Goal: Task Accomplishment & Management: Use online tool/utility

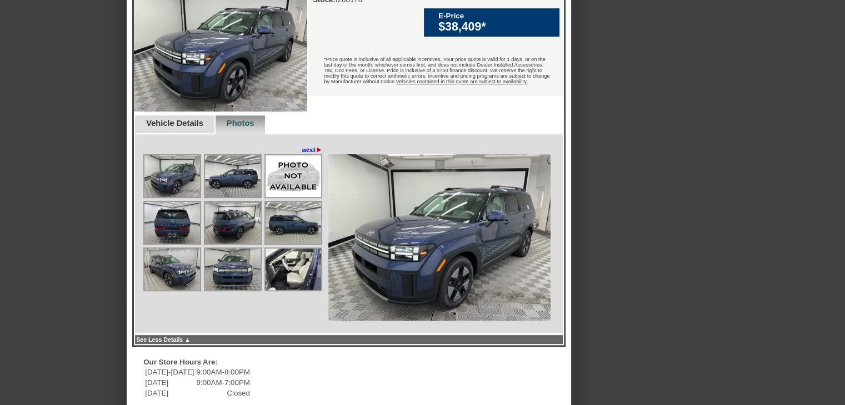
scroll to position [444, 0]
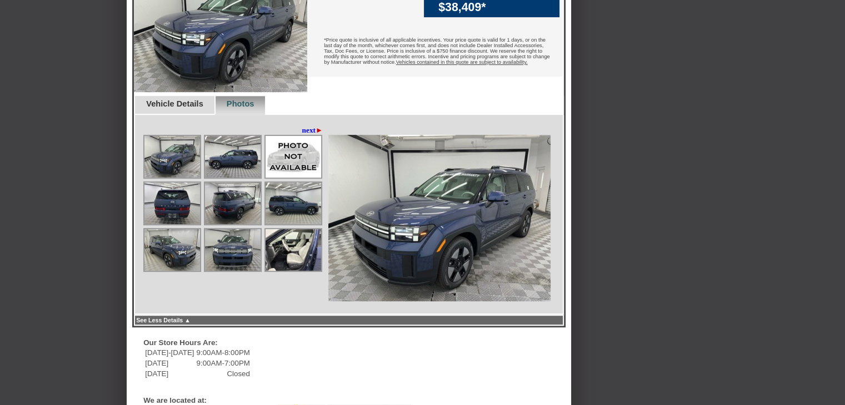
click at [294, 271] on img at bounding box center [293, 250] width 56 height 42
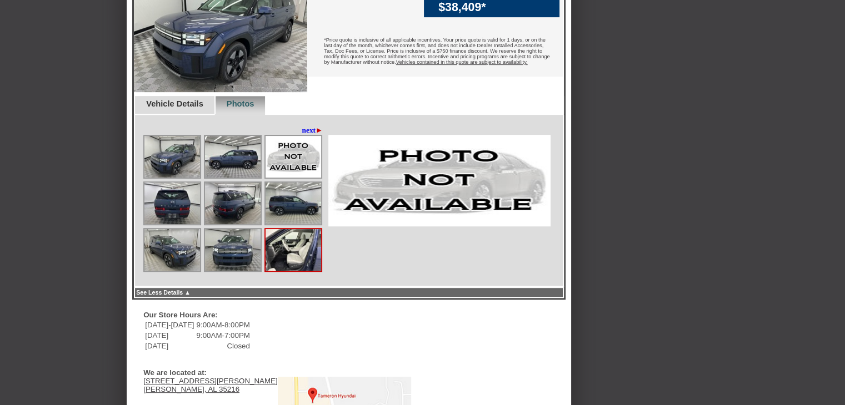
click at [229, 263] on img at bounding box center [233, 250] width 56 height 42
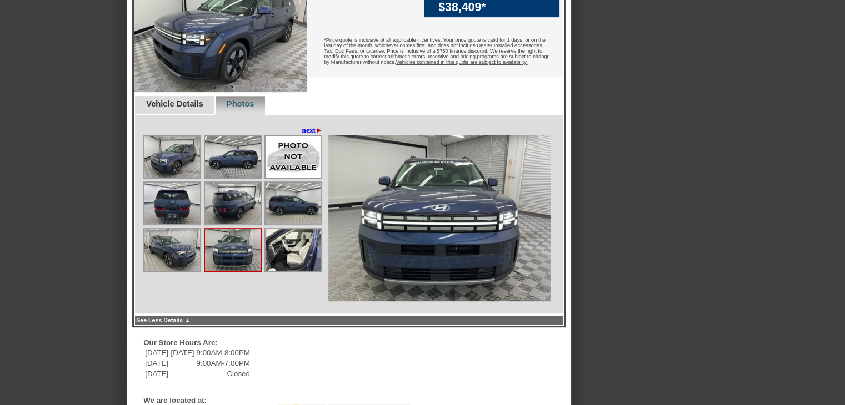
click at [176, 267] on img at bounding box center [172, 250] width 56 height 42
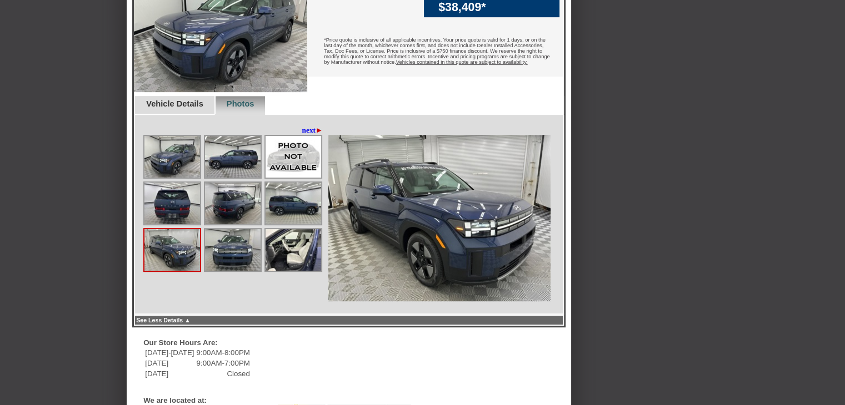
click at [175, 224] on img at bounding box center [172, 204] width 56 height 42
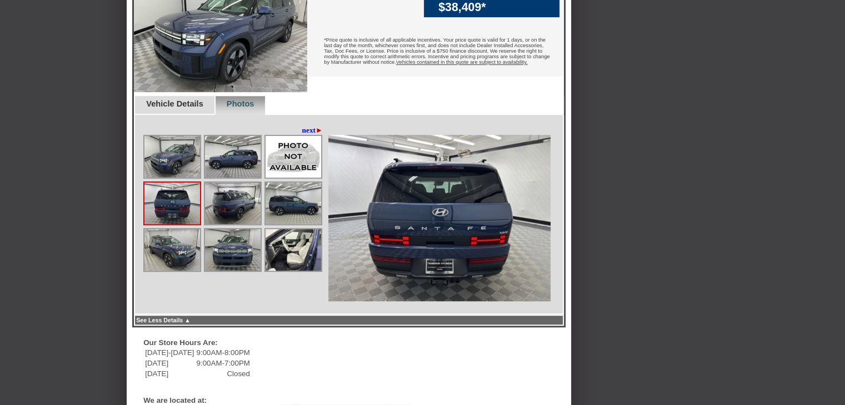
click at [233, 216] on img at bounding box center [233, 204] width 56 height 42
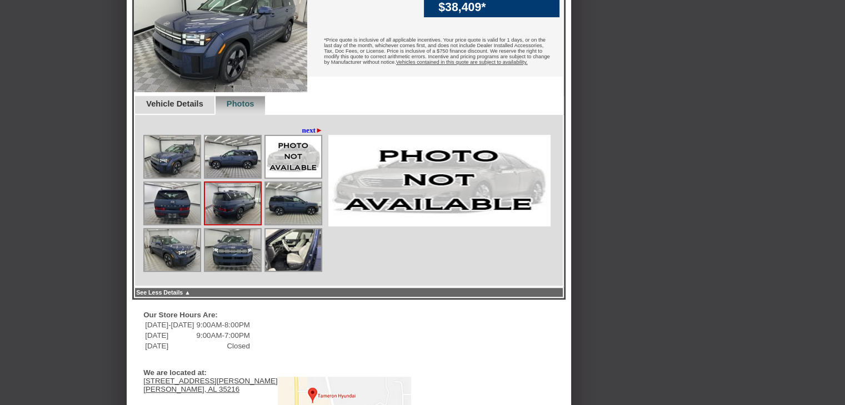
click at [300, 216] on img at bounding box center [293, 204] width 56 height 42
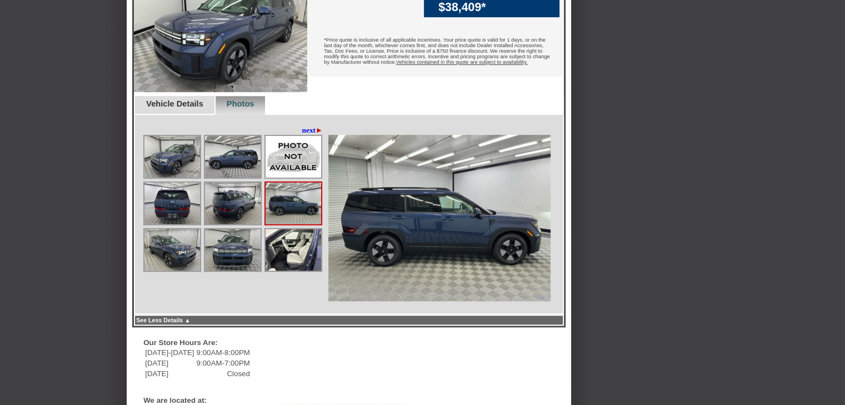
click at [292, 178] on img at bounding box center [293, 157] width 56 height 42
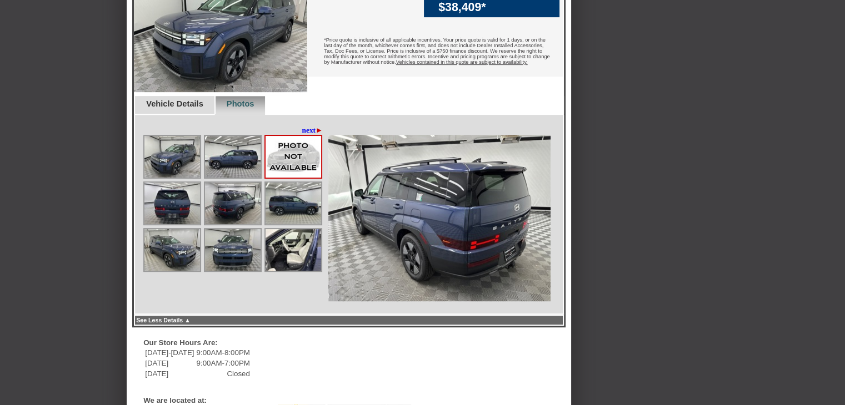
click at [231, 178] on img at bounding box center [233, 157] width 56 height 42
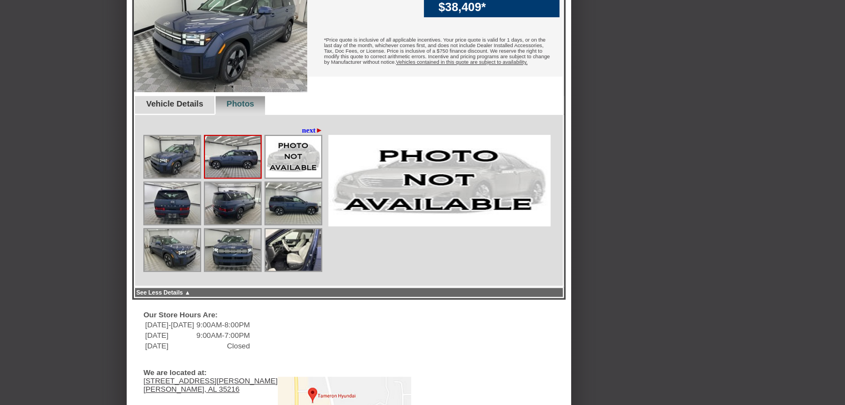
click at [181, 176] on img at bounding box center [172, 157] width 56 height 42
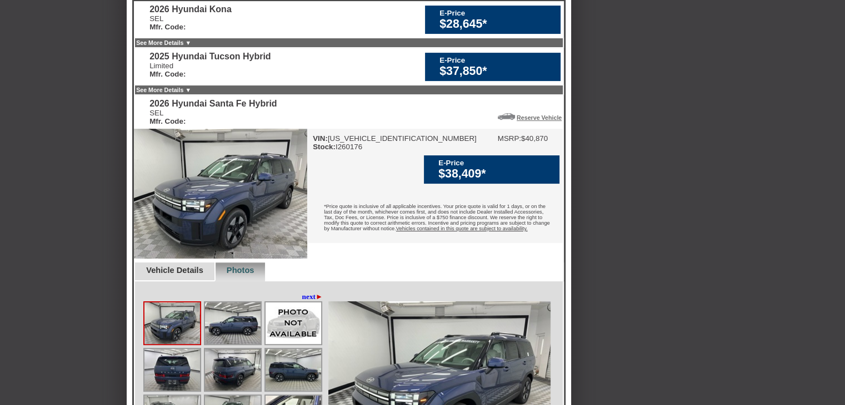
scroll to position [0, 0]
